Goal: Task Accomplishment & Management: Manage account settings

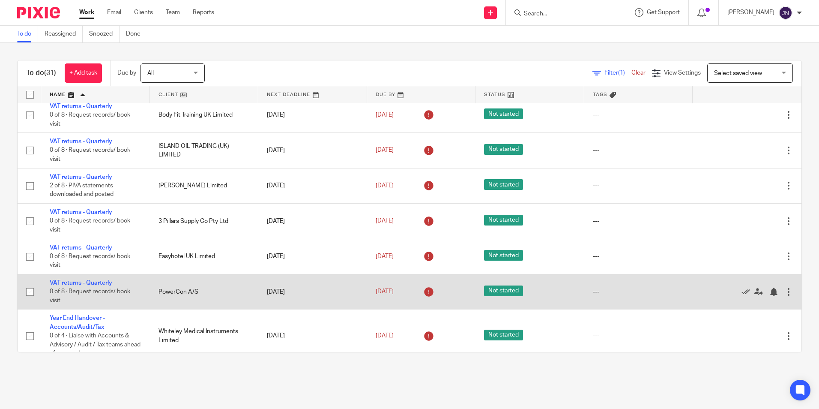
scroll to position [899, 0]
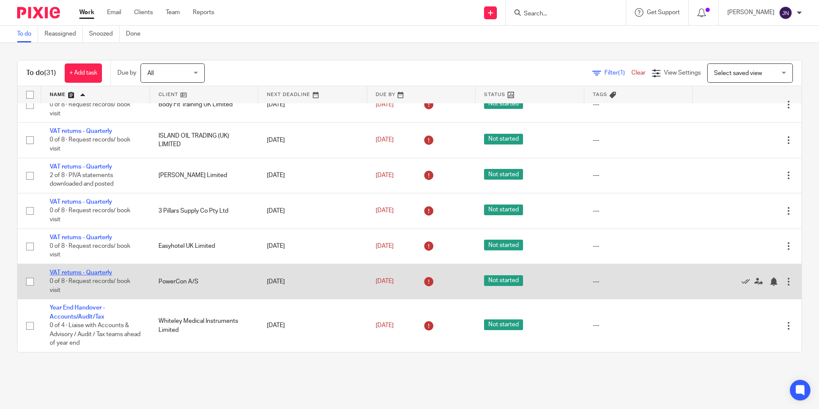
drag, startPoint x: 88, startPoint y: 269, endPoint x: 80, endPoint y: 272, distance: 8.8
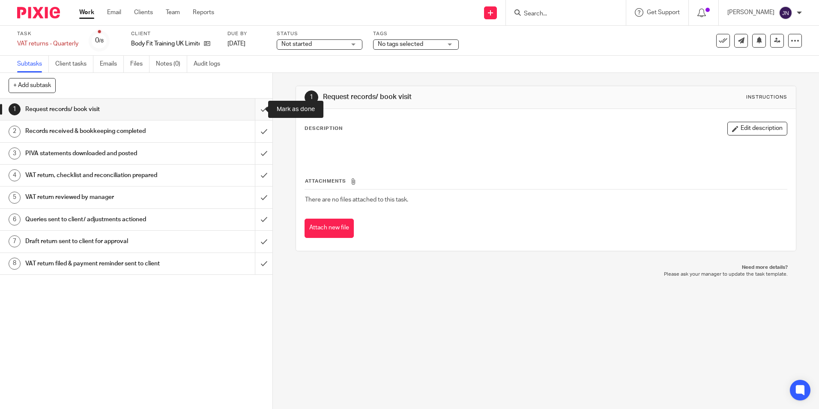
click at [255, 107] on input "submit" at bounding box center [136, 109] width 272 height 21
click at [248, 110] on input "submit" at bounding box center [136, 109] width 272 height 21
click at [253, 109] on input "submit" at bounding box center [136, 109] width 272 height 21
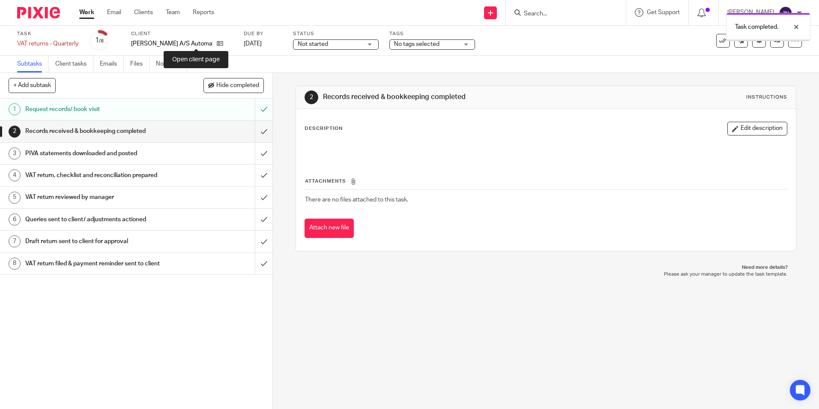
click at [217, 45] on icon at bounding box center [220, 43] width 6 height 6
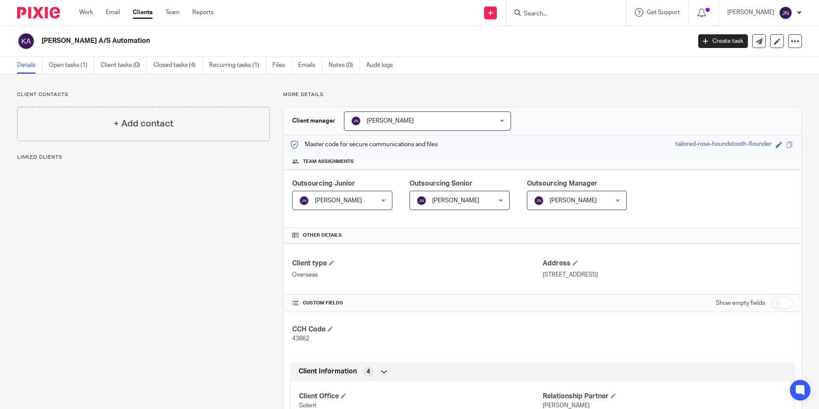
click at [379, 203] on div "[PERSON_NAME] [PERSON_NAME]" at bounding box center [342, 200] width 100 height 19
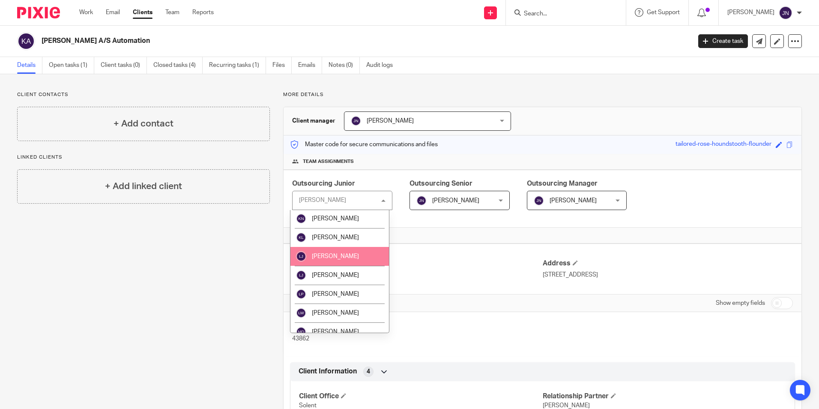
scroll to position [728, 0]
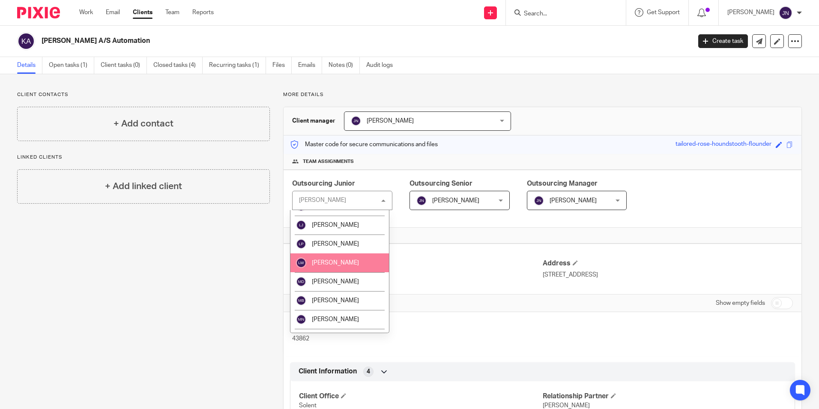
click at [346, 262] on span "[PERSON_NAME]" at bounding box center [335, 263] width 47 height 6
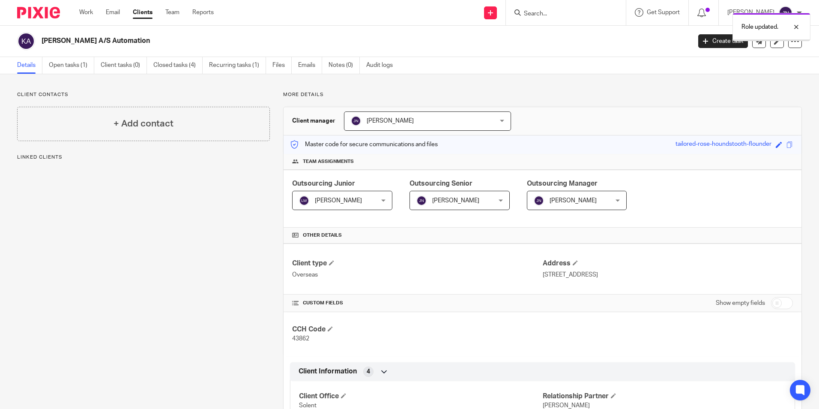
click at [499, 201] on div "[PERSON_NAME] [PERSON_NAME]" at bounding box center [459, 200] width 100 height 19
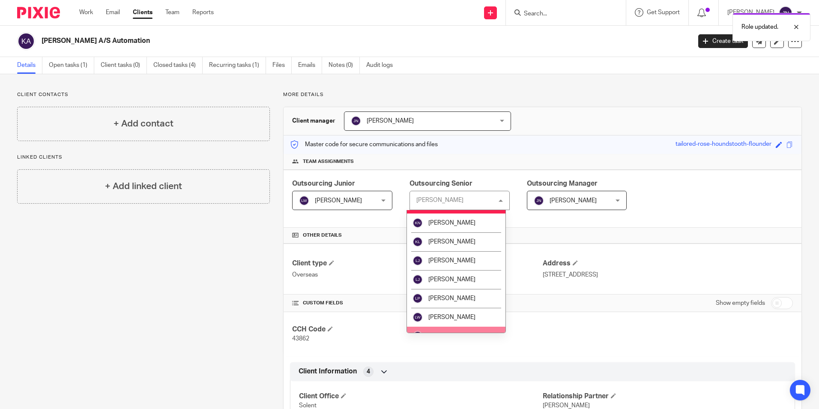
scroll to position [728, 0]
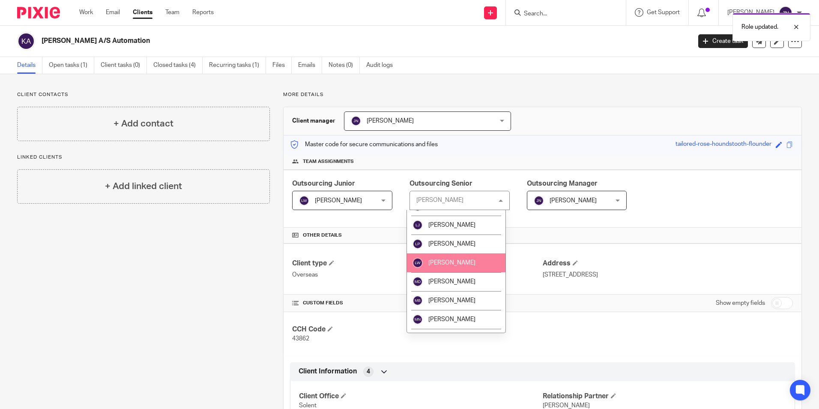
click at [467, 262] on li "[PERSON_NAME]" at bounding box center [456, 262] width 99 height 19
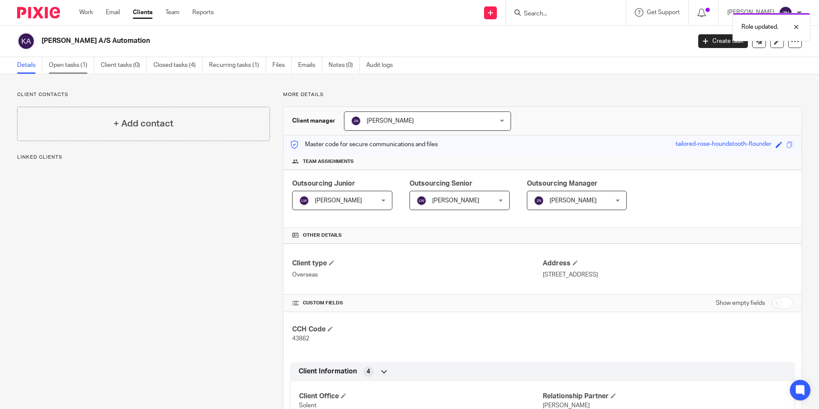
click at [74, 66] on link "Open tasks (1)" at bounding box center [71, 65] width 45 height 17
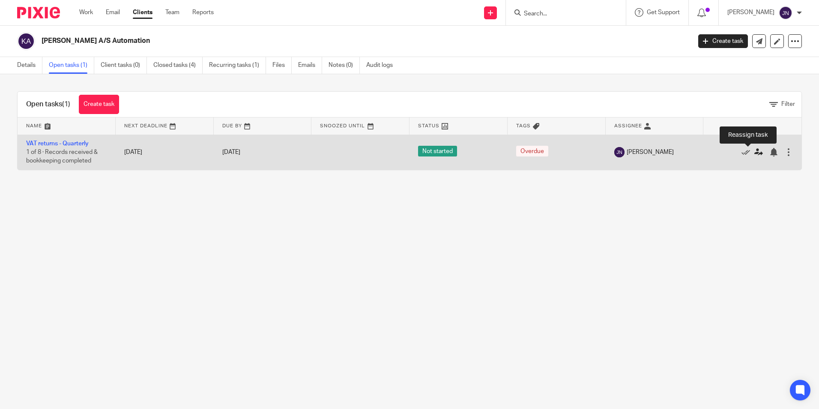
click at [754, 151] on icon at bounding box center [758, 152] width 9 height 9
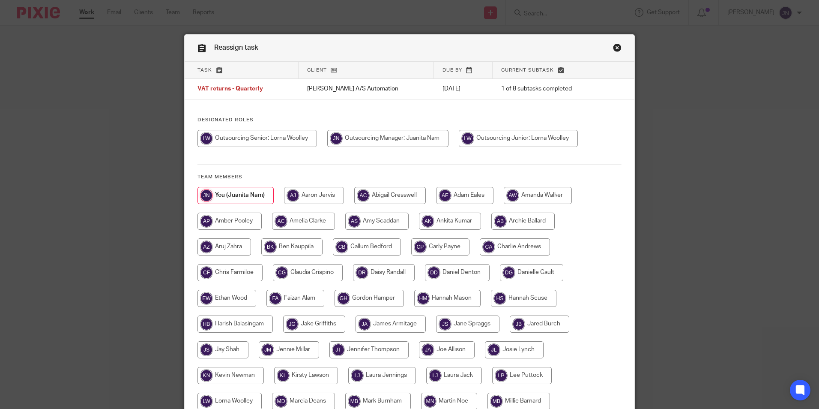
click at [273, 133] on input "radio" at bounding box center [256, 138] width 119 height 17
radio input "true"
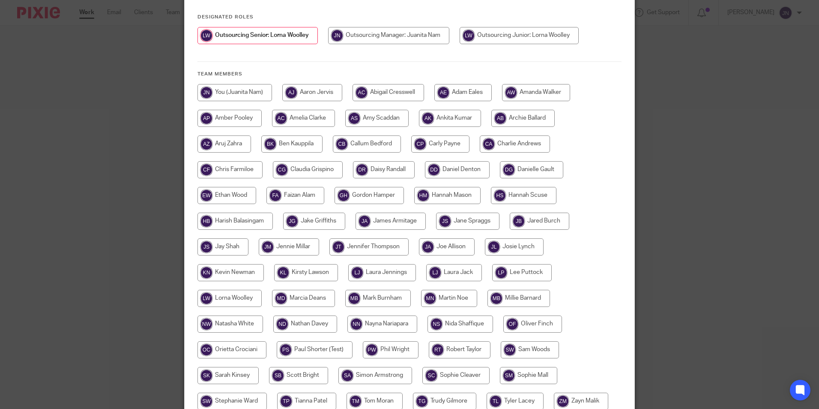
scroll to position [183, 0]
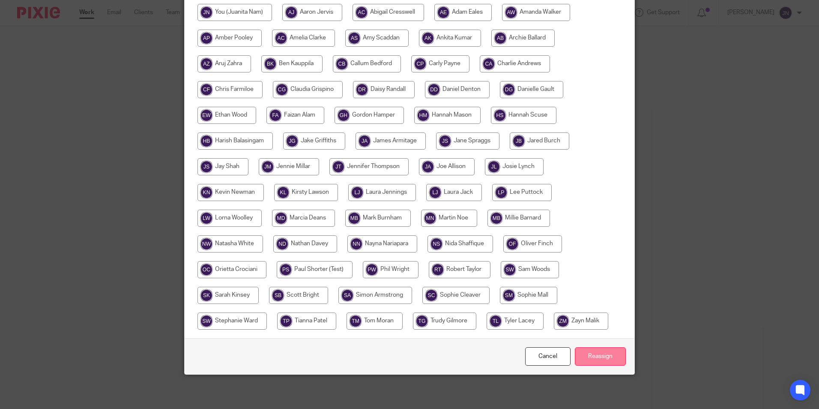
click at [612, 353] on input "Reassign" at bounding box center [600, 356] width 51 height 18
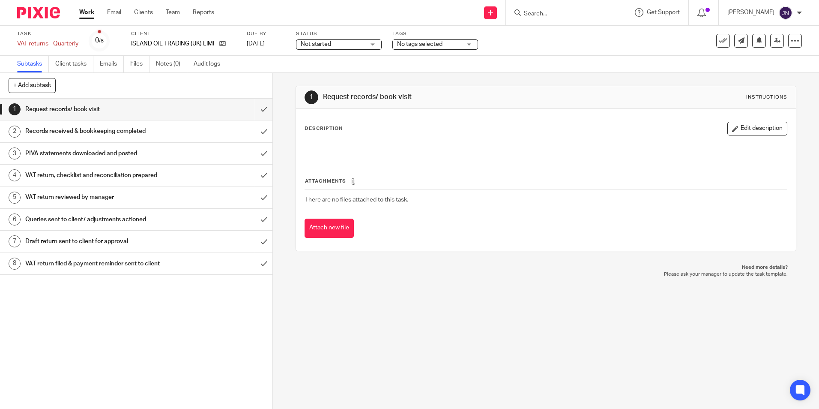
click at [498, 338] on div "1 Request records/ book visit Instructions Description Edit description Attachm…" at bounding box center [546, 241] width 546 height 336
click at [257, 109] on input "submit" at bounding box center [136, 109] width 272 height 21
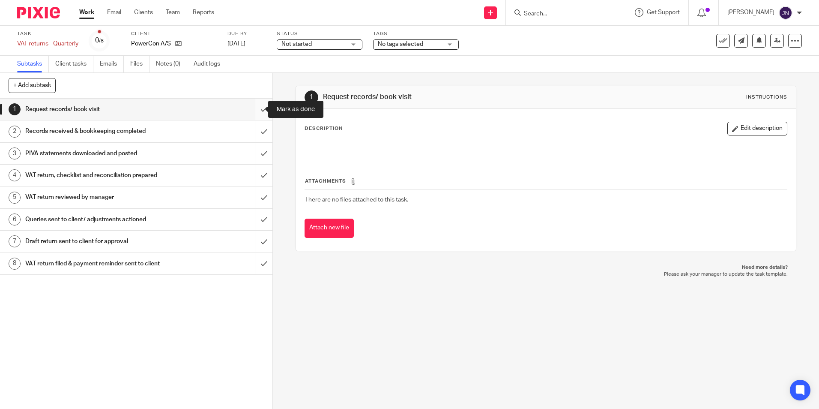
click at [254, 111] on input "submit" at bounding box center [136, 109] width 272 height 21
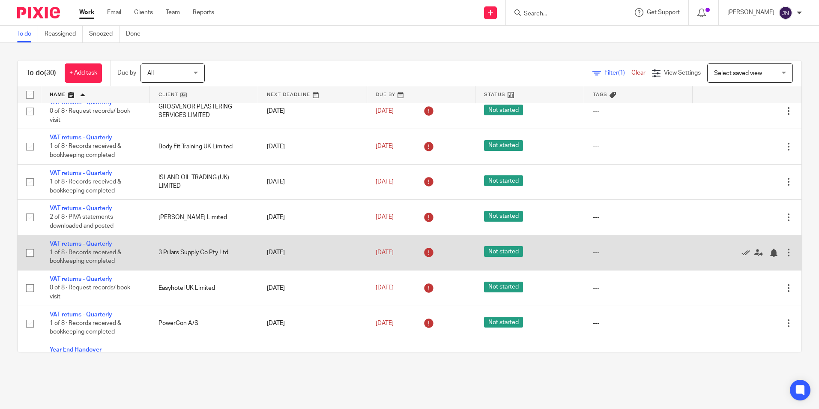
scroll to position [864, 0]
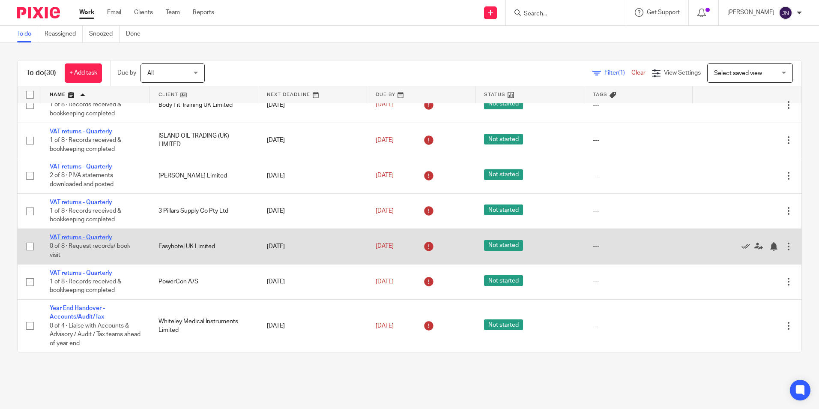
drag, startPoint x: 96, startPoint y: 233, endPoint x: 68, endPoint y: 235, distance: 28.4
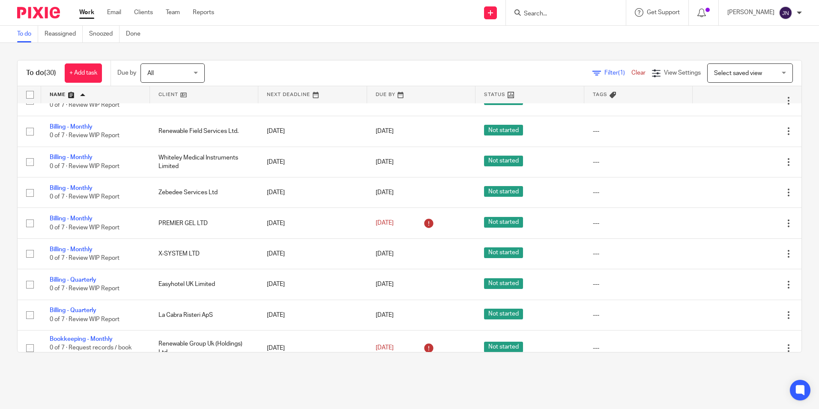
scroll to position [257, 0]
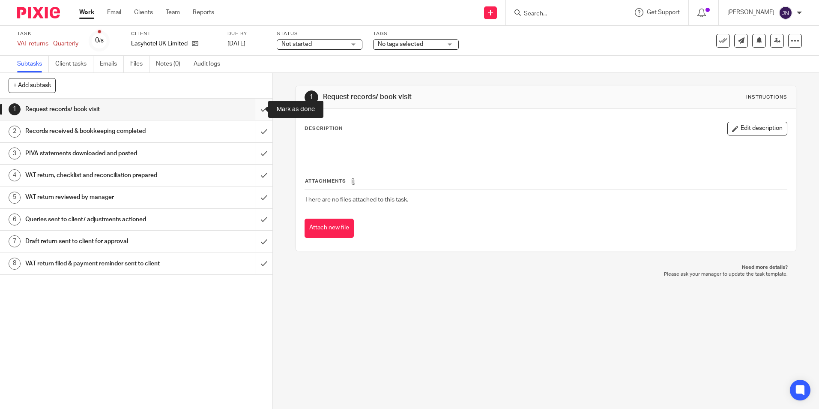
click at [257, 116] on input "submit" at bounding box center [136, 109] width 272 height 21
click at [253, 133] on input "submit" at bounding box center [136, 130] width 272 height 21
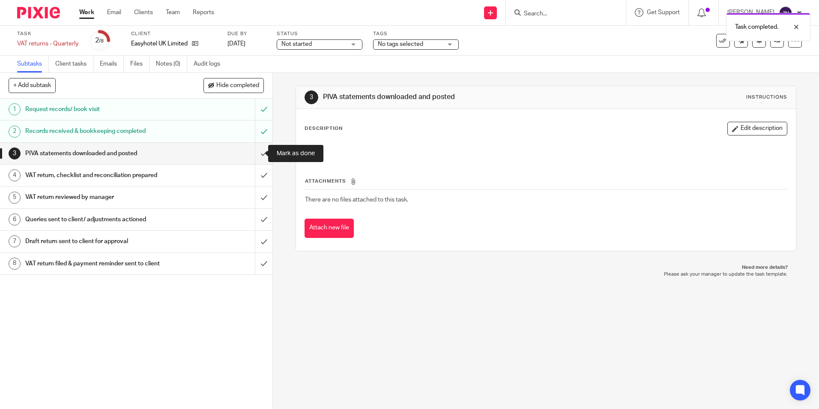
drag, startPoint x: 254, startPoint y: 150, endPoint x: 265, endPoint y: 152, distance: 11.7
click at [254, 150] on input "submit" at bounding box center [136, 153] width 272 height 21
